Goal: Task Accomplishment & Management: Complete application form

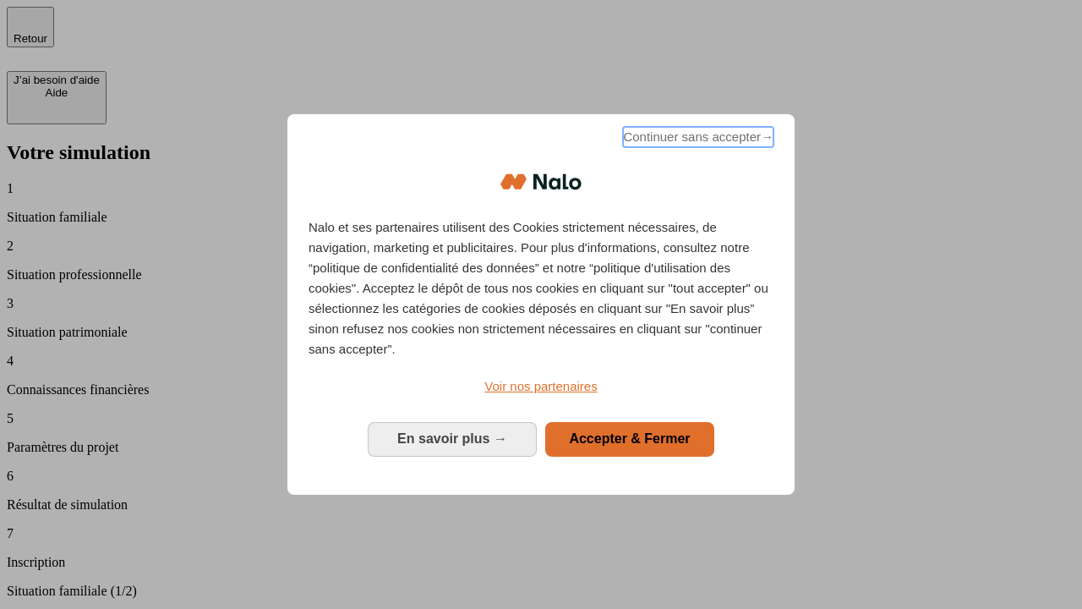
click at [697, 140] on span "Continuer sans accepter →" at bounding box center [698, 137] width 150 height 20
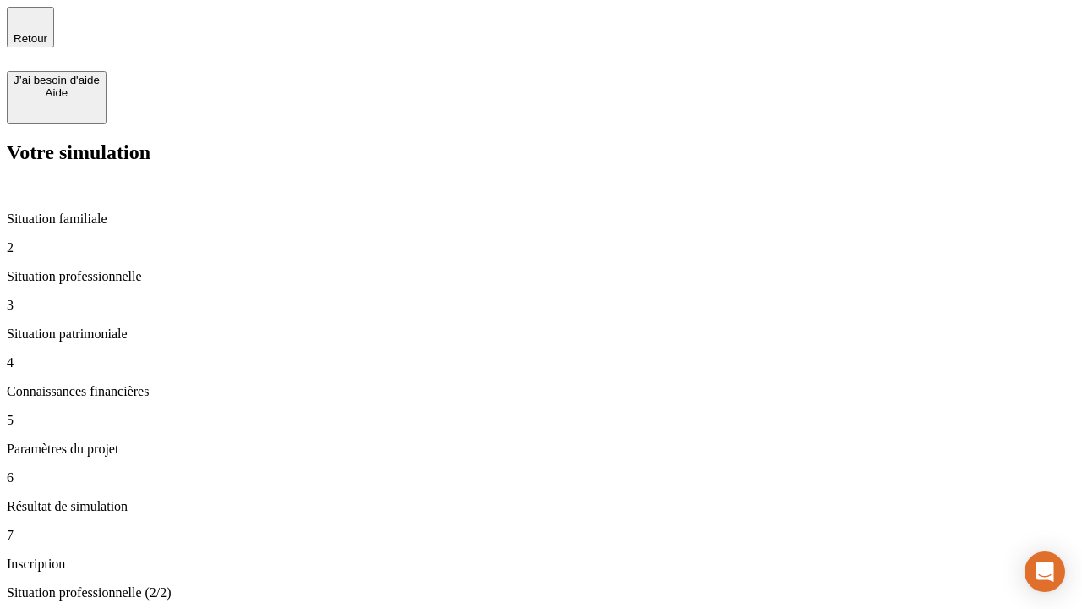
type input "30 000"
type input "0"
type input "1 000"
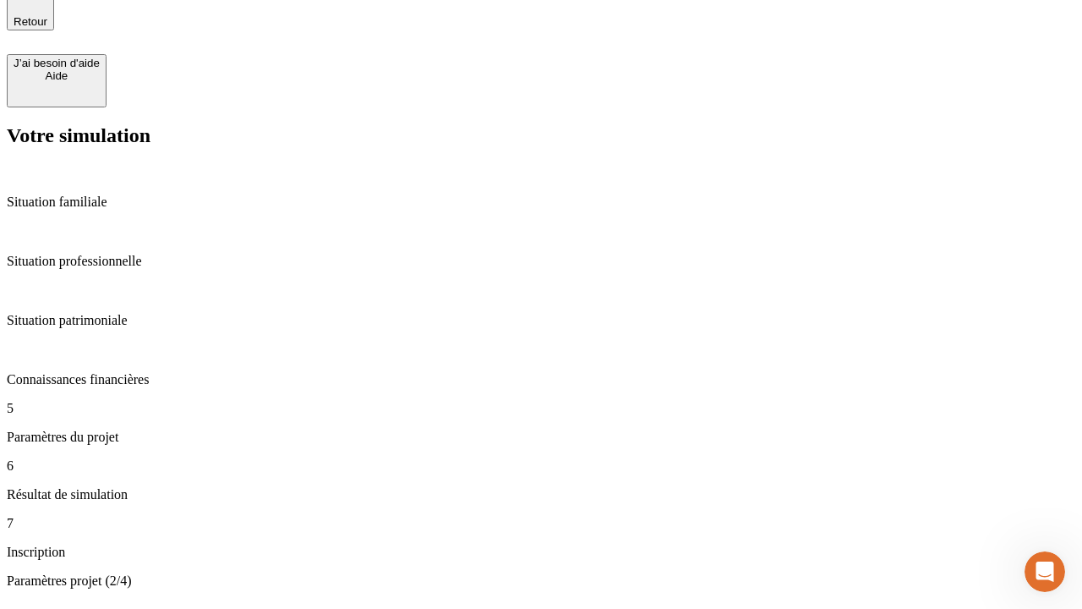
type input "40"
type input "200 000"
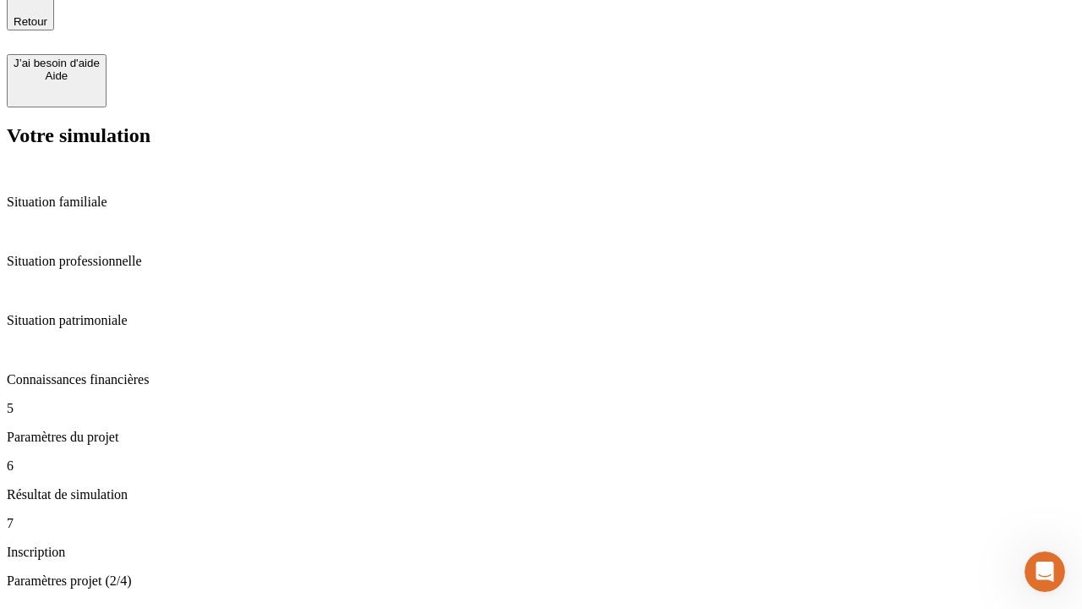
type input "640"
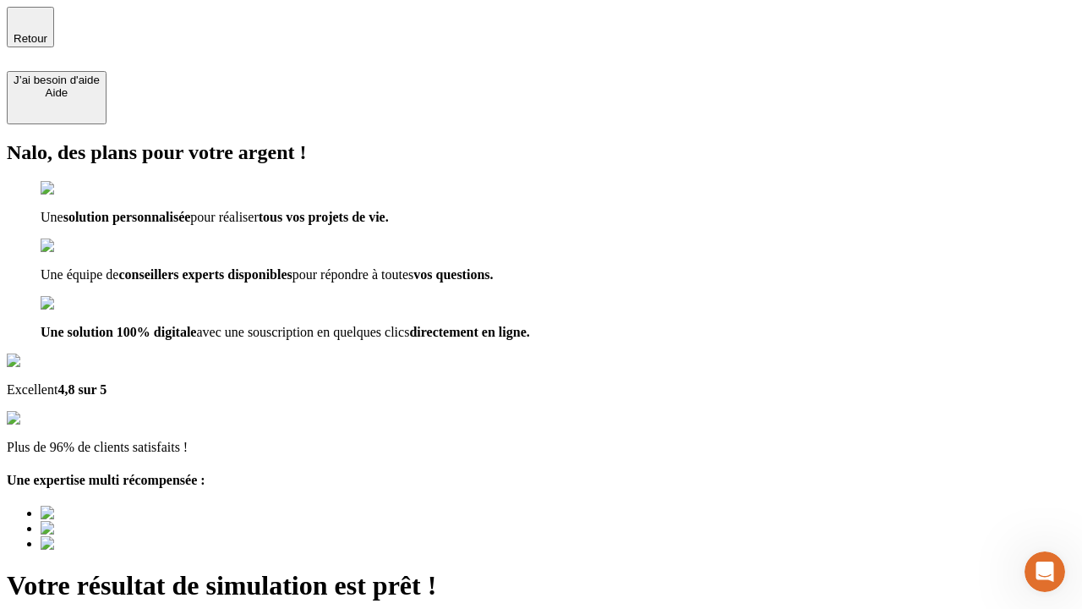
type input "[EMAIL_ADDRESS][DOMAIN_NAME]"
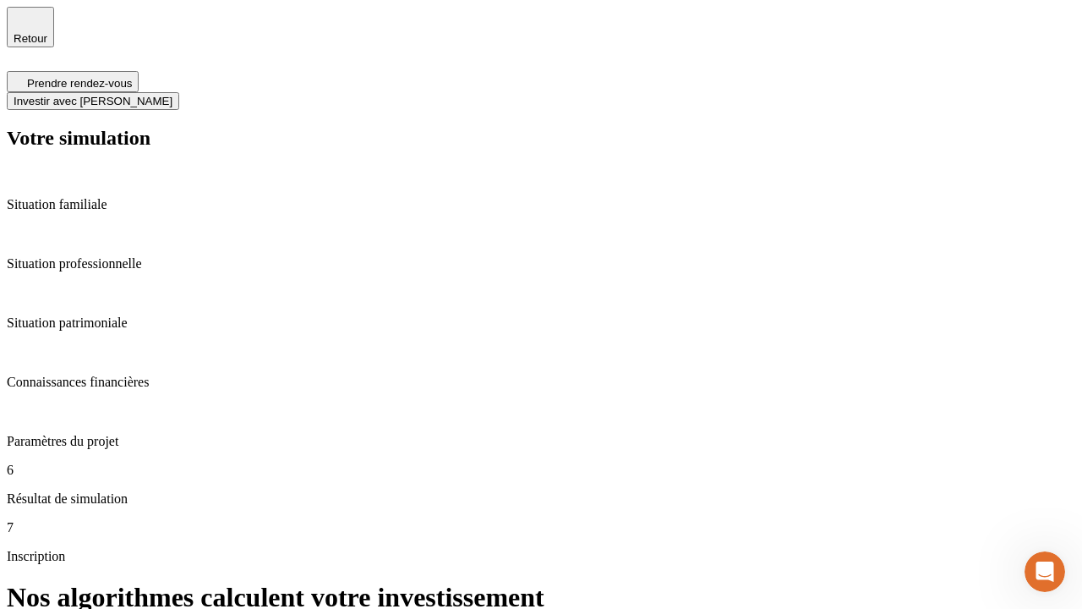
scroll to position [7, 0]
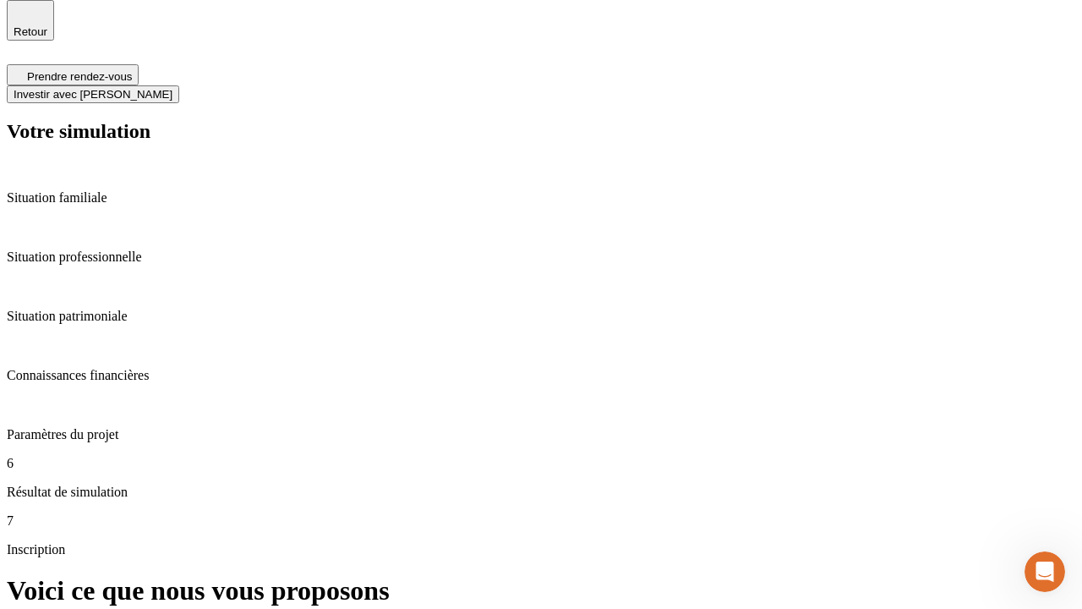
click at [172, 88] on span "Investir avec [PERSON_NAME]" at bounding box center [93, 94] width 159 height 13
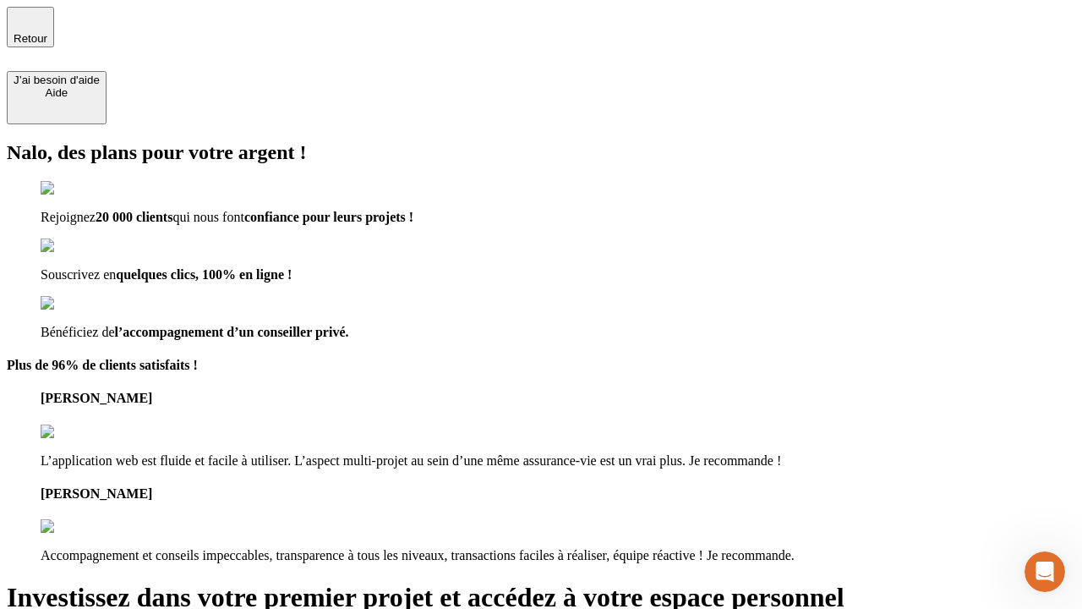
type input "[PERSON_NAME][EMAIL_ADDRESS][DOMAIN_NAME]"
